Goal: Task Accomplishment & Management: Manage account settings

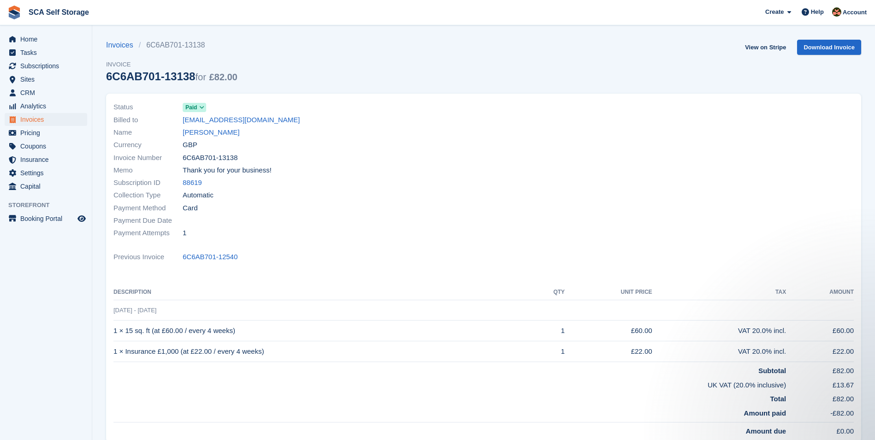
click at [586, 54] on div "Invoices 6C6AB701-13138 Invoice 6C6AB701-13138 for £82.00 View on Stripe Downlo…" at bounding box center [483, 67] width 755 height 54
click at [755, 46] on link "View on Stripe" at bounding box center [765, 47] width 48 height 15
click at [198, 135] on link "Gabby Grieves" at bounding box center [211, 132] width 57 height 11
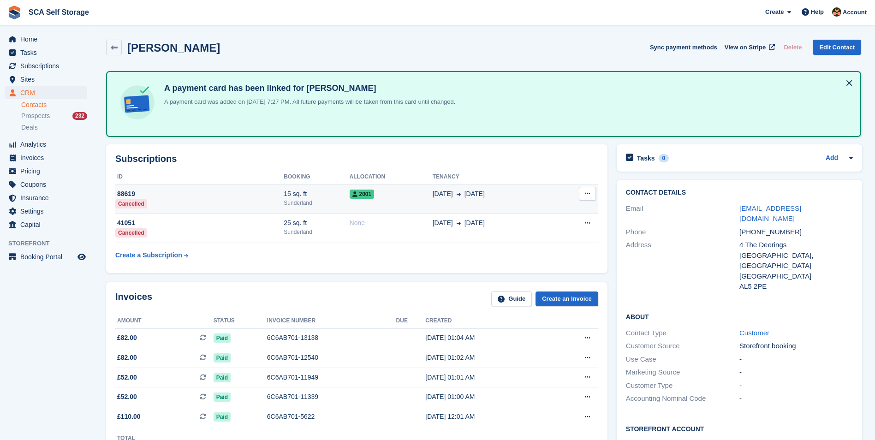
click at [531, 189] on div "28 Jun 4 Oct" at bounding box center [492, 194] width 121 height 10
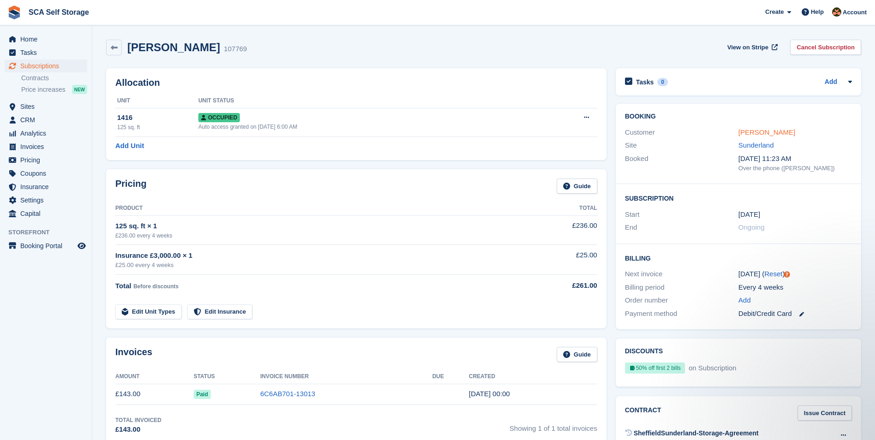
click at [746, 131] on link "Callum Robinson" at bounding box center [766, 132] width 57 height 8
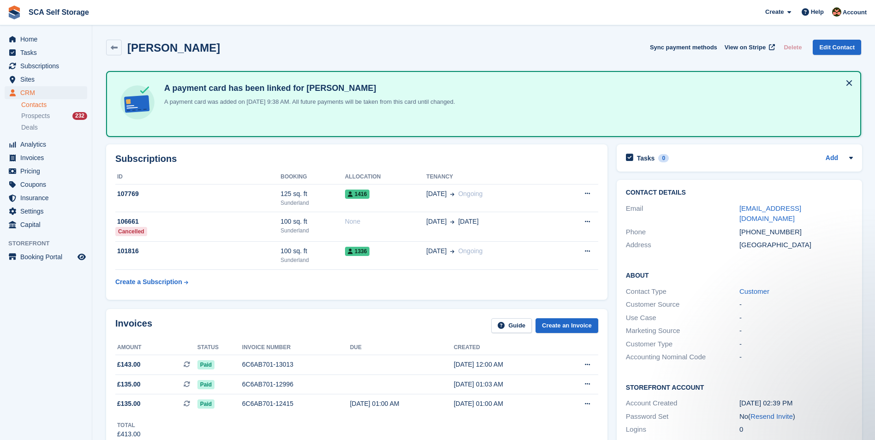
click at [409, 289] on table "ID Booking Allocation Tenancy 107769 125 sq. ft Sunderland 1416 14 Sep Ongoing" at bounding box center [356, 230] width 483 height 121
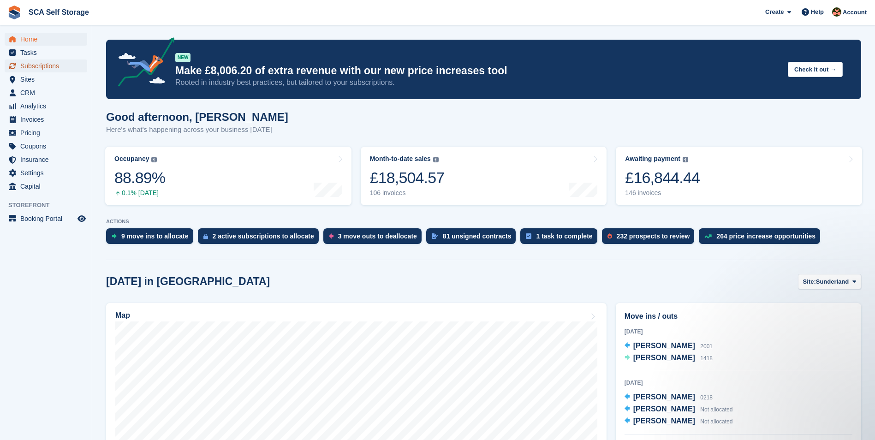
click at [46, 61] on span "Subscriptions" at bounding box center [47, 65] width 55 height 13
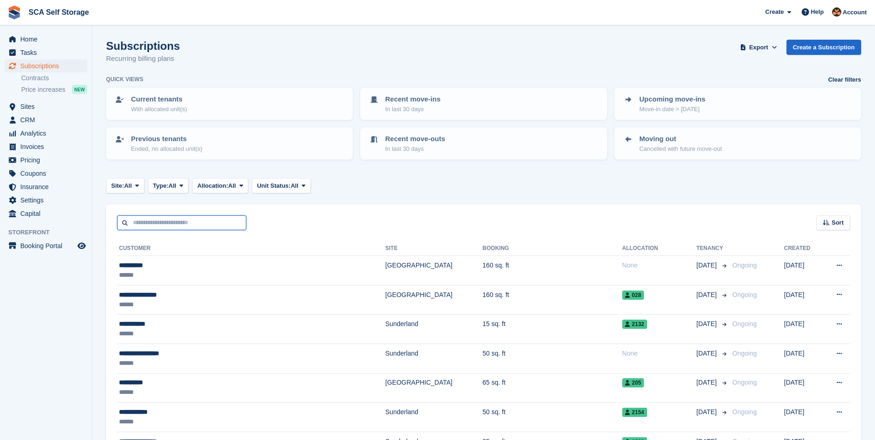
click at [190, 225] on input "text" at bounding box center [181, 222] width 129 height 15
type input "*****"
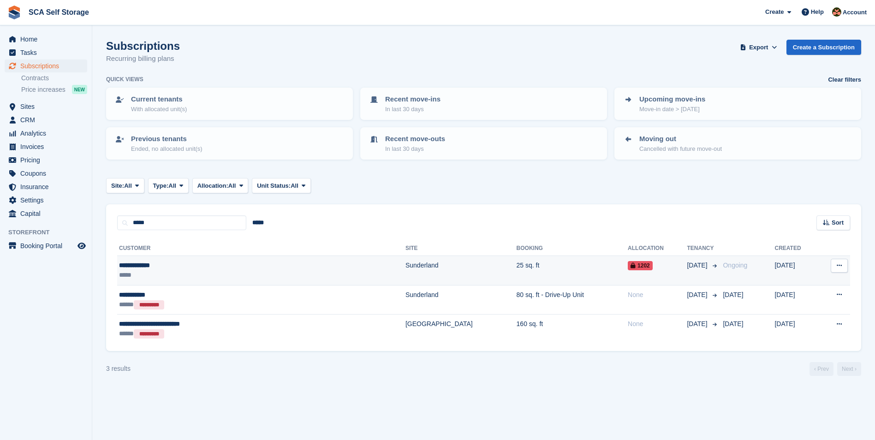
click at [405, 270] on td "Sunderland" at bounding box center [460, 271] width 111 height 30
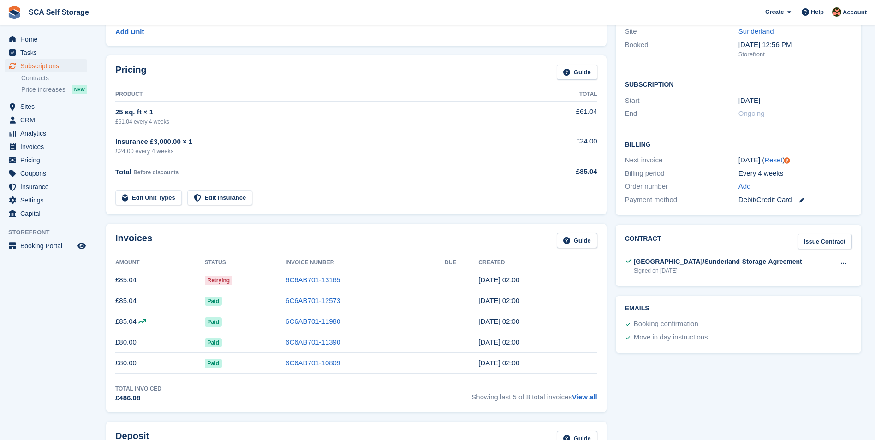
scroll to position [115, 0]
click at [326, 276] on link "6C6AB701-13165" at bounding box center [312, 278] width 55 height 8
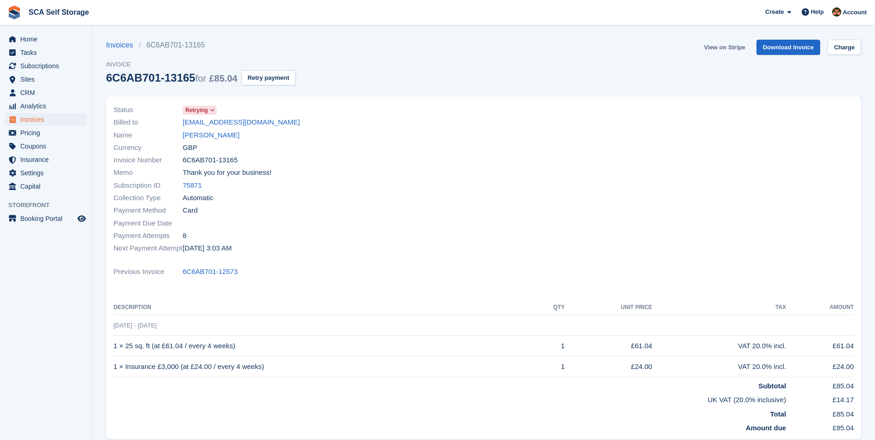
click at [721, 47] on link "View on Stripe" at bounding box center [724, 47] width 48 height 15
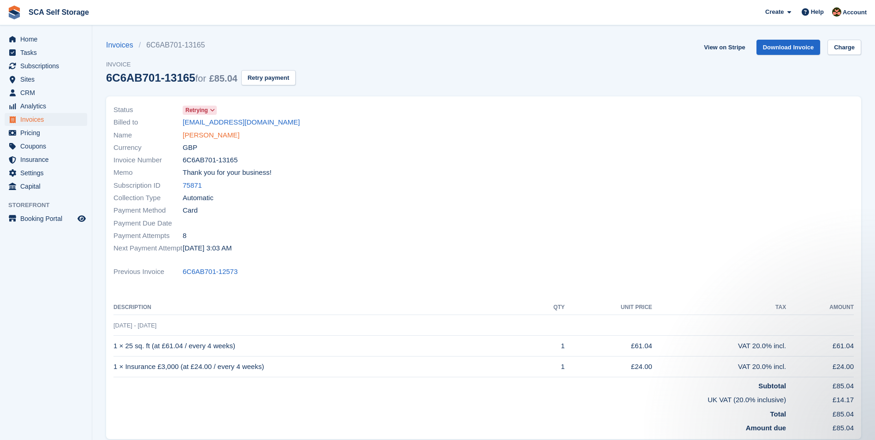
click at [210, 135] on link "Dominic Platt" at bounding box center [211, 135] width 57 height 11
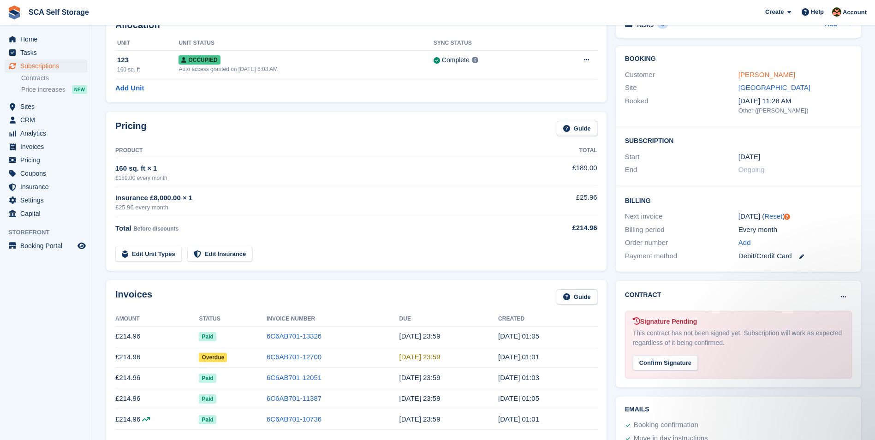
click at [769, 76] on link "Thomas Scott" at bounding box center [766, 75] width 57 height 8
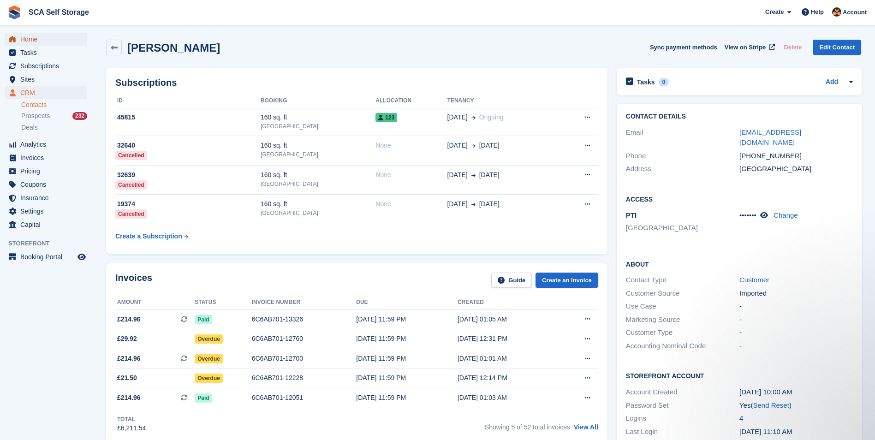
click at [31, 42] on span "Home" at bounding box center [47, 39] width 55 height 13
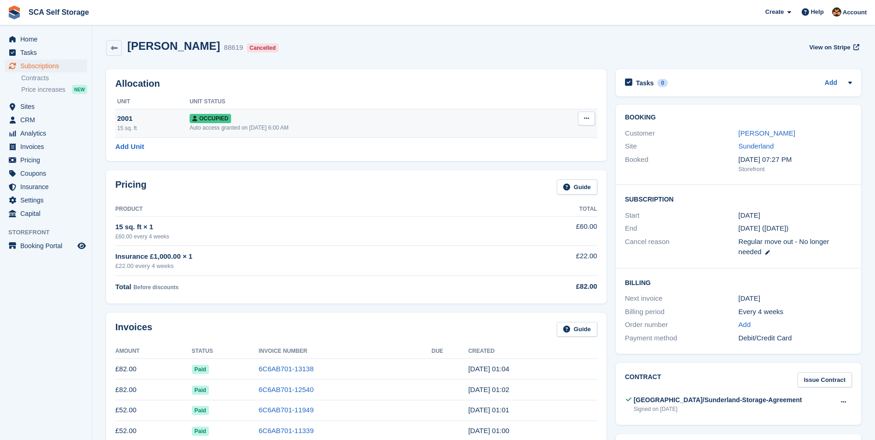
click at [591, 114] on button at bounding box center [586, 119] width 17 height 14
click at [525, 167] on p "Deallocate" at bounding box center [550, 168] width 80 height 12
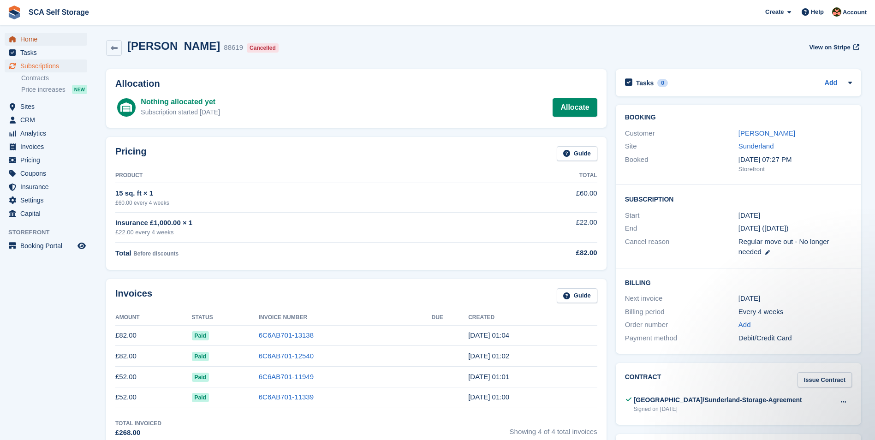
click at [44, 43] on span "Home" at bounding box center [47, 39] width 55 height 13
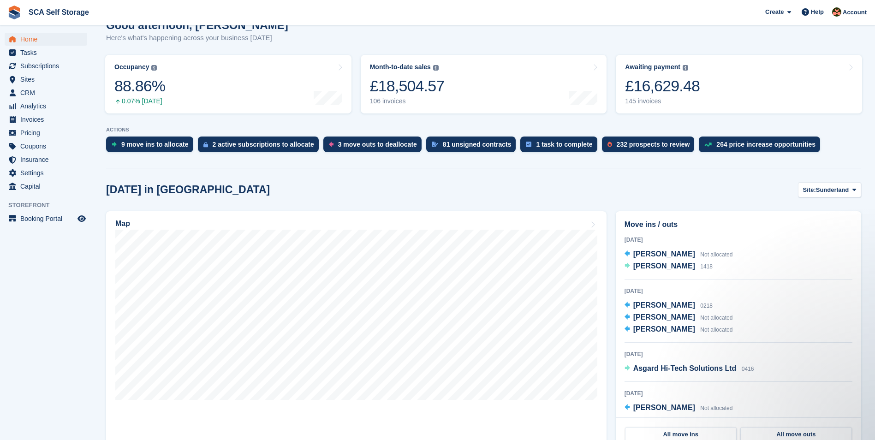
scroll to position [92, 0]
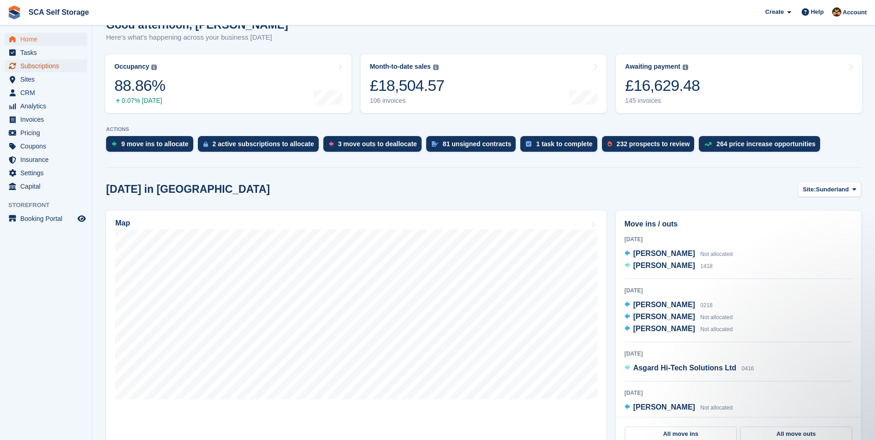
click at [55, 68] on span "Subscriptions" at bounding box center [47, 65] width 55 height 13
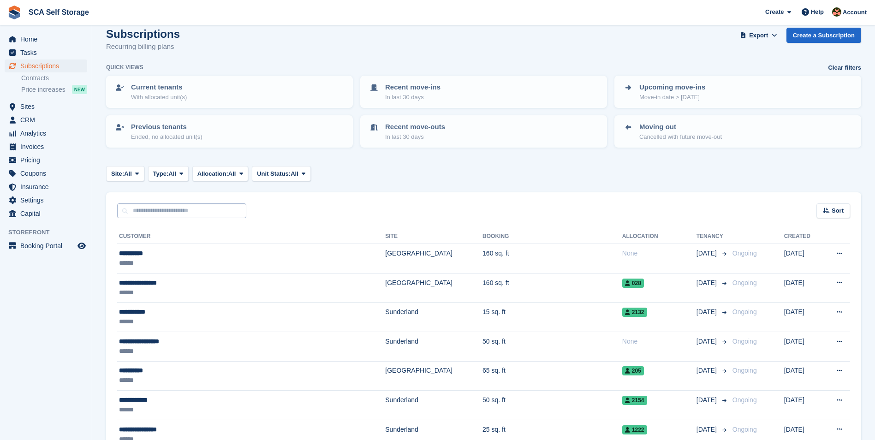
scroll to position [23, 0]
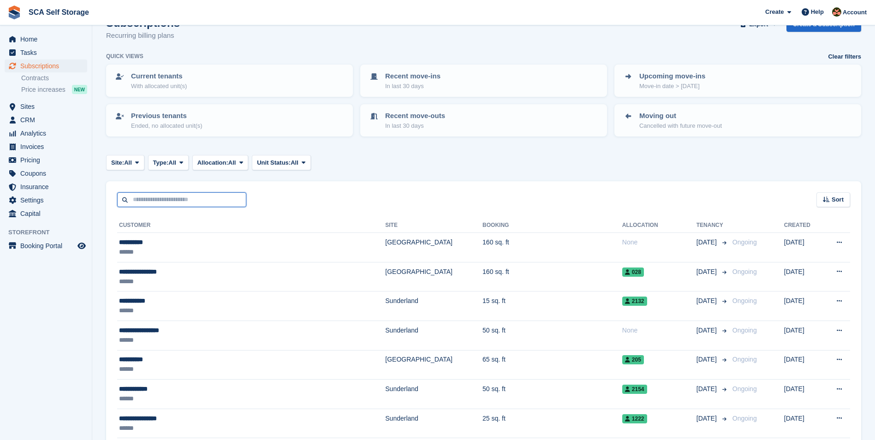
click at [145, 201] on input "text" at bounding box center [181, 199] width 129 height 15
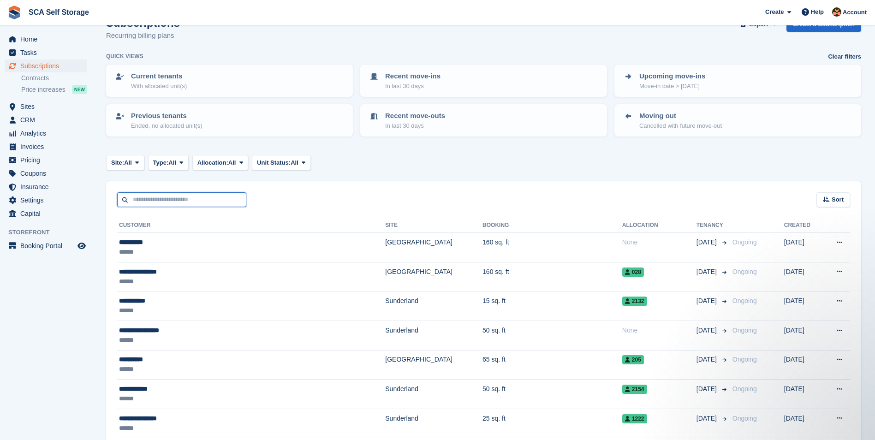
scroll to position [0, 0]
type input "***"
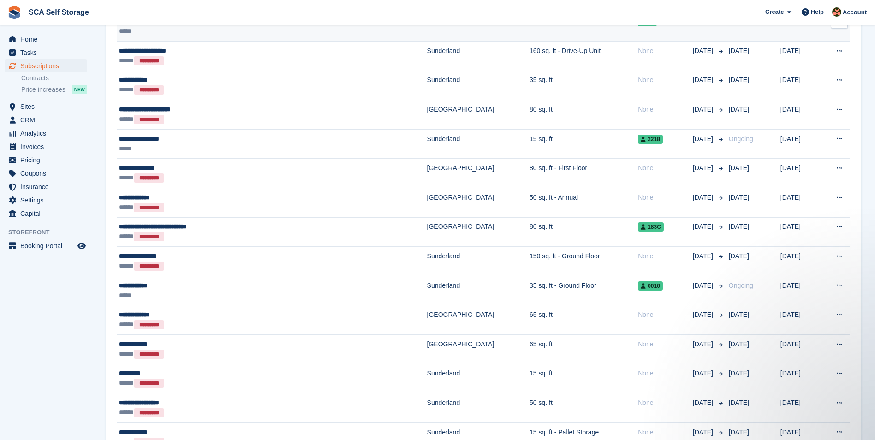
scroll to position [657, 0]
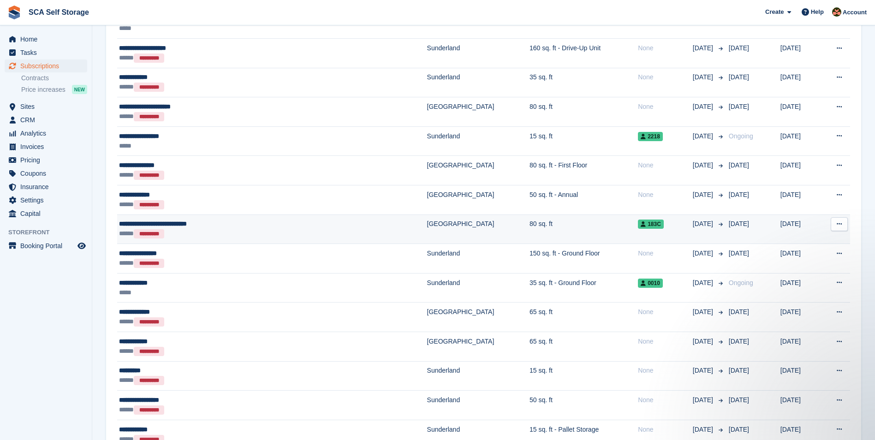
click at [269, 231] on div "***** *********" at bounding box center [219, 234] width 201 height 10
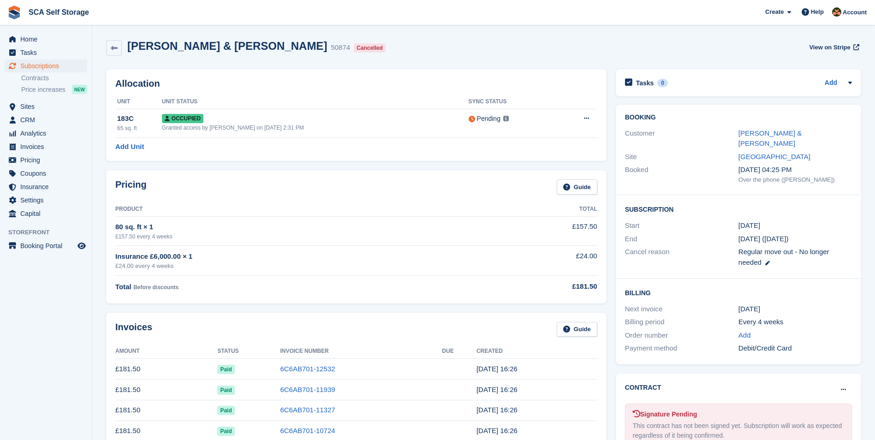
click at [433, 197] on div "Pricing Guide" at bounding box center [356, 189] width 482 height 21
click at [394, 182] on div "Pricing Guide" at bounding box center [356, 189] width 482 height 21
click at [361, 191] on div "Pricing Guide" at bounding box center [356, 189] width 482 height 21
click at [343, 209] on th "Product" at bounding box center [297, 209] width 364 height 15
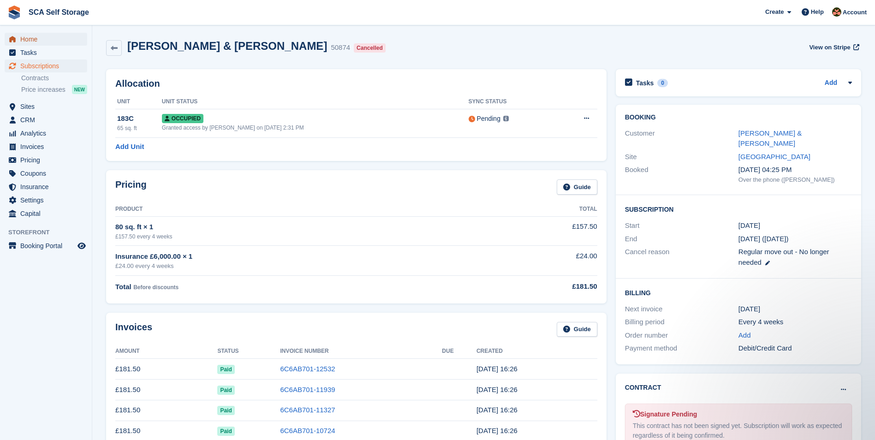
click at [46, 36] on span "Home" at bounding box center [47, 39] width 55 height 13
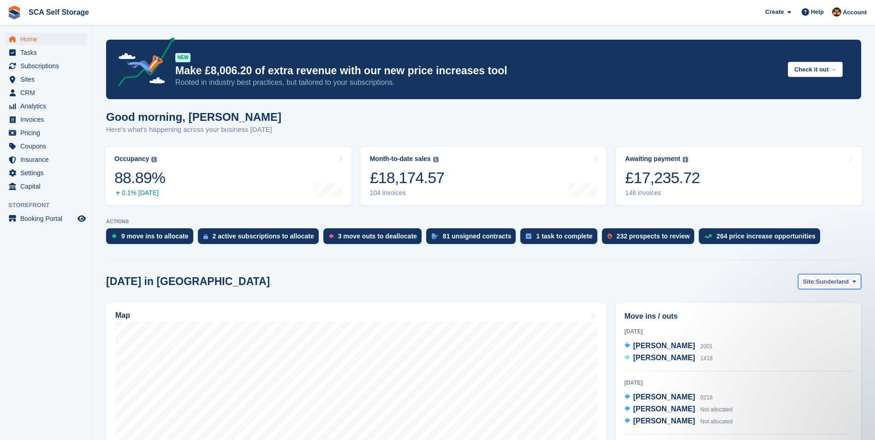
click at [824, 288] on button "Site: Sunderland" at bounding box center [829, 281] width 63 height 15
click at [797, 323] on link "[GEOGRAPHIC_DATA]" at bounding box center [815, 320] width 83 height 17
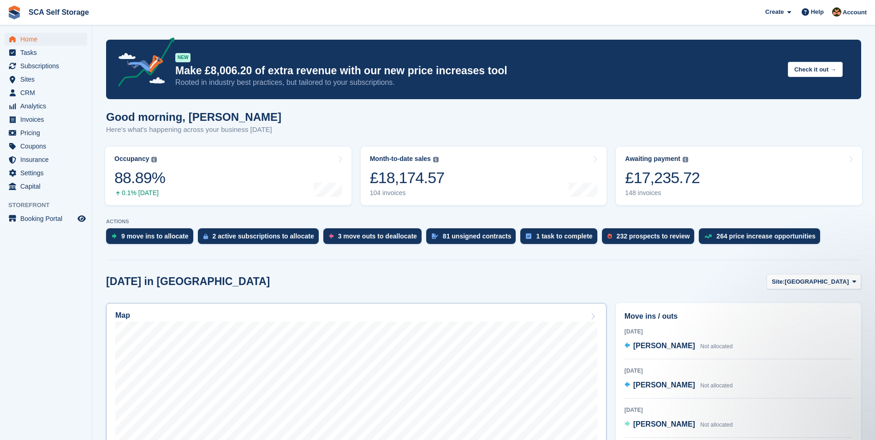
click at [587, 318] on div "Map" at bounding box center [356, 316] width 482 height 10
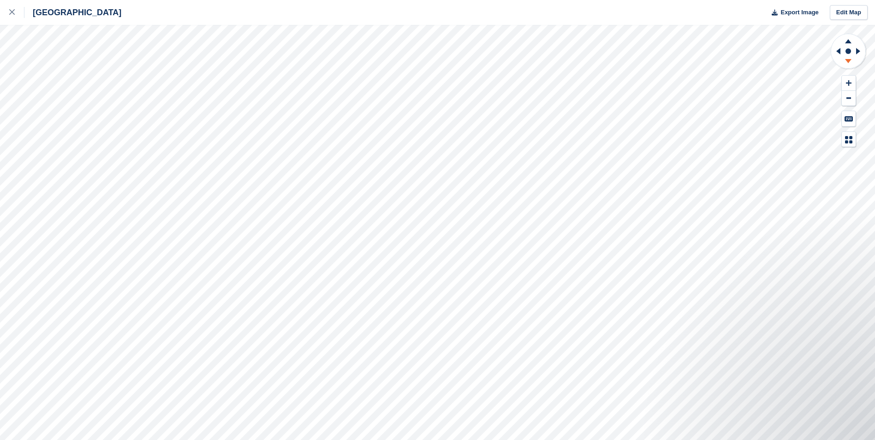
click at [849, 64] on icon at bounding box center [848, 63] width 24 height 12
click at [846, 44] on icon at bounding box center [848, 40] width 24 height 12
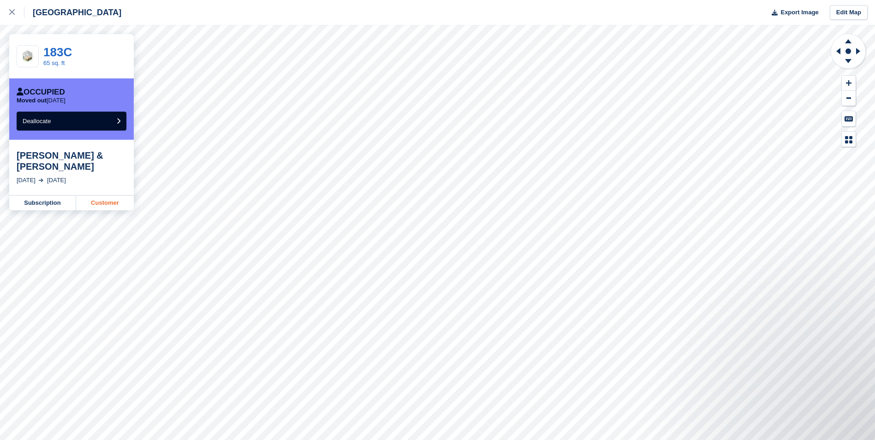
click at [112, 206] on link "Customer" at bounding box center [105, 202] width 58 height 15
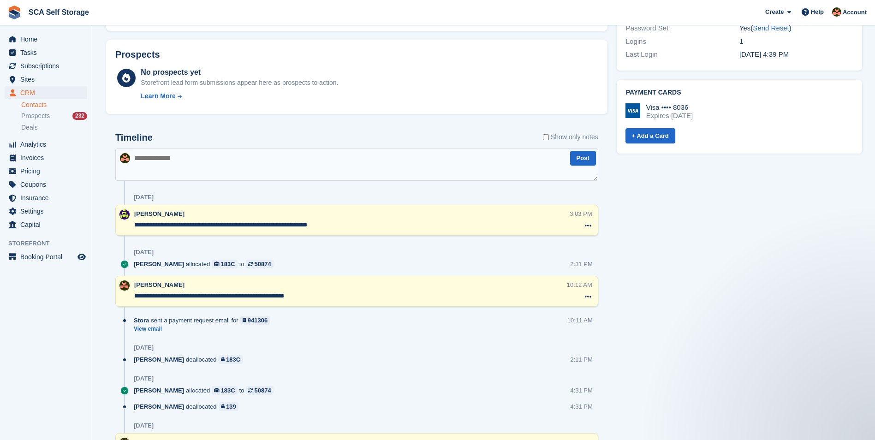
click at [343, 170] on textarea at bounding box center [356, 164] width 483 height 32
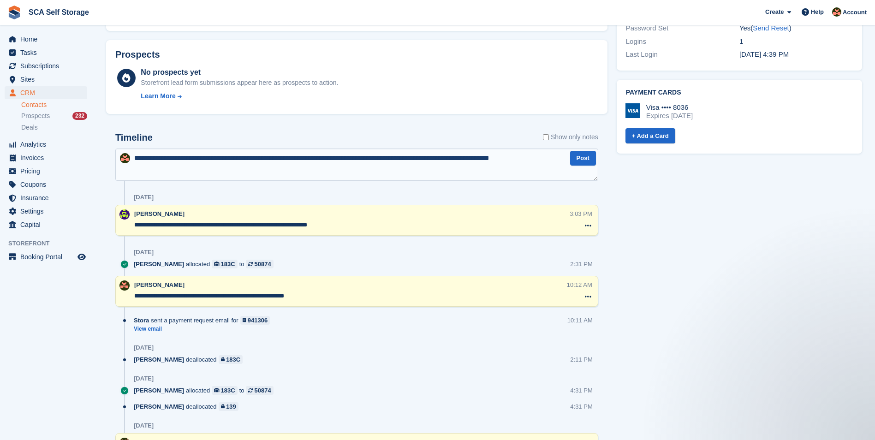
paste textarea "**********"
type textarea "**********"
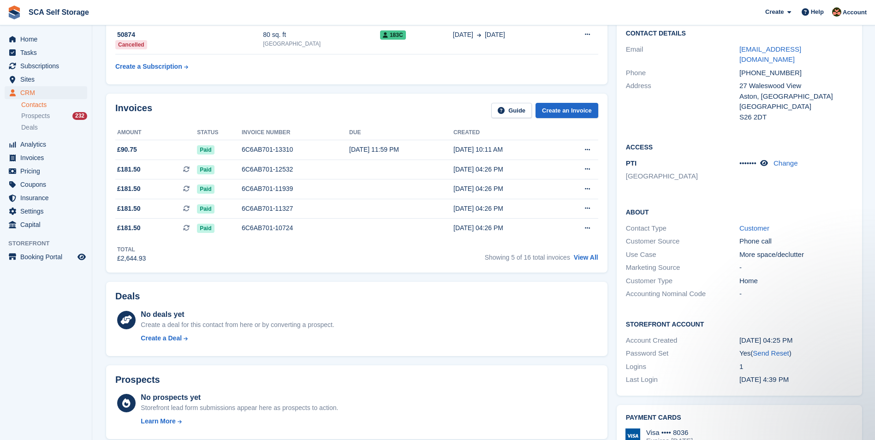
scroll to position [46, 0]
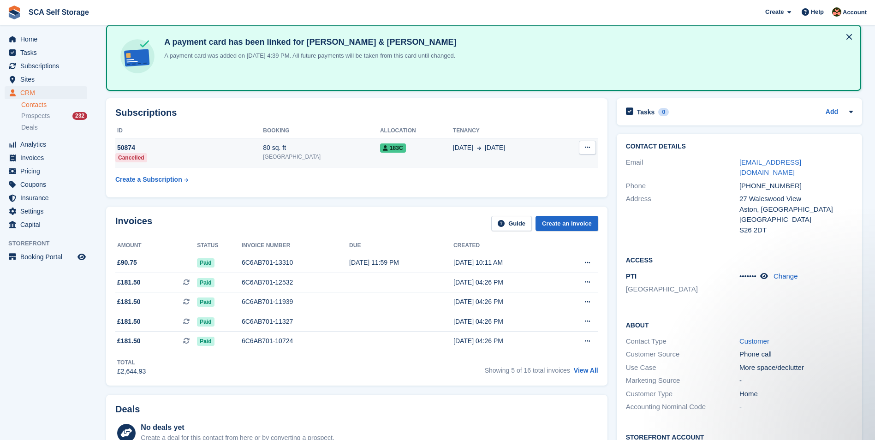
click at [418, 148] on div "183C" at bounding box center [416, 148] width 73 height 10
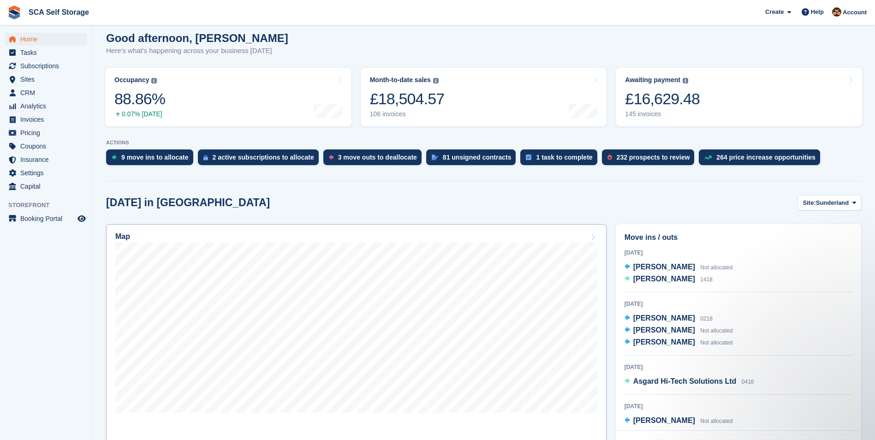
scroll to position [92, 0]
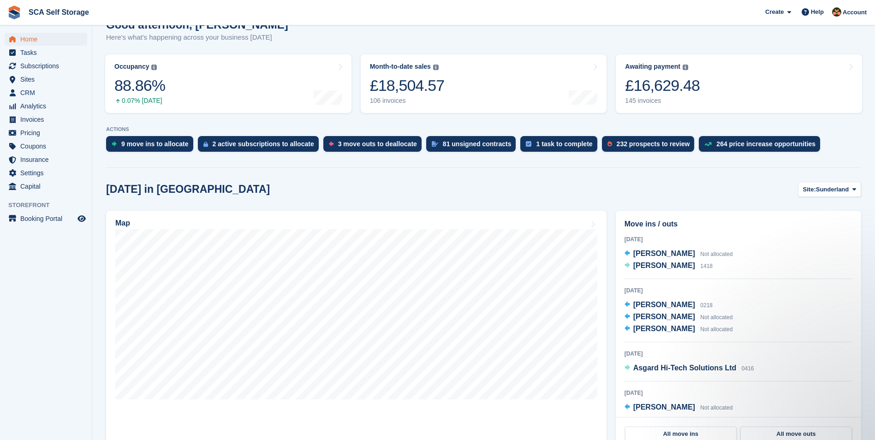
drag, startPoint x: 592, startPoint y: 189, endPoint x: 598, endPoint y: 189, distance: 5.6
click at [592, 189] on div "Today in Sunderland Site: Sunderland Sunderland Sheffield" at bounding box center [483, 189] width 755 height 15
click at [616, 192] on div "Today in Sunderland Site: Sunderland Sunderland Sheffield" at bounding box center [483, 189] width 755 height 15
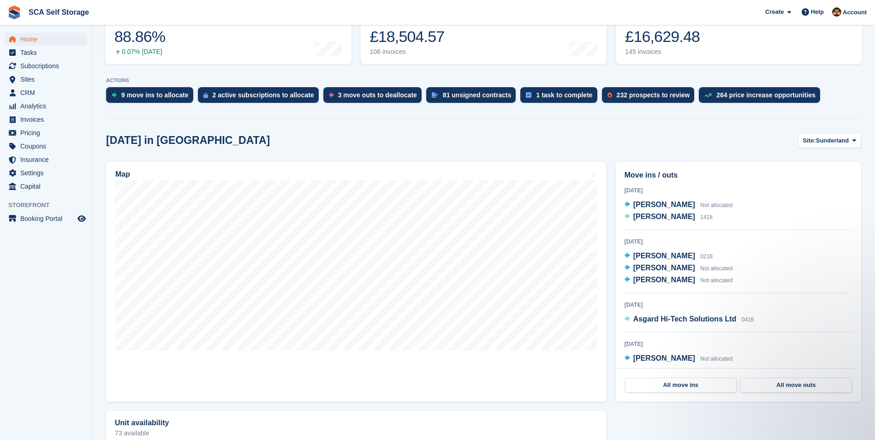
scroll to position [150, 0]
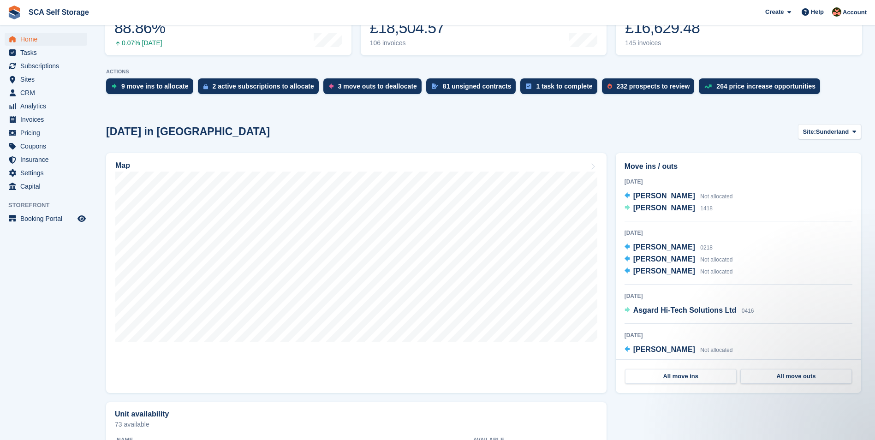
click at [613, 189] on div "Move ins / outs Today Gabby Grieves Not allocated Deborah Bilton 1418 6 Oct 202…" at bounding box center [738, 272] width 254 height 249
click at [820, 134] on span "Sunderland" at bounding box center [832, 131] width 33 height 9
click at [794, 171] on link "[GEOGRAPHIC_DATA]" at bounding box center [815, 170] width 83 height 17
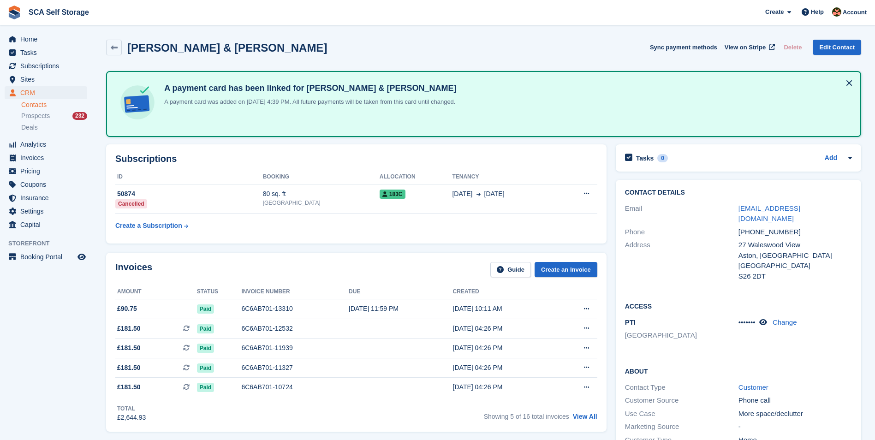
scroll to position [46, 0]
